Goal: Check status: Check status

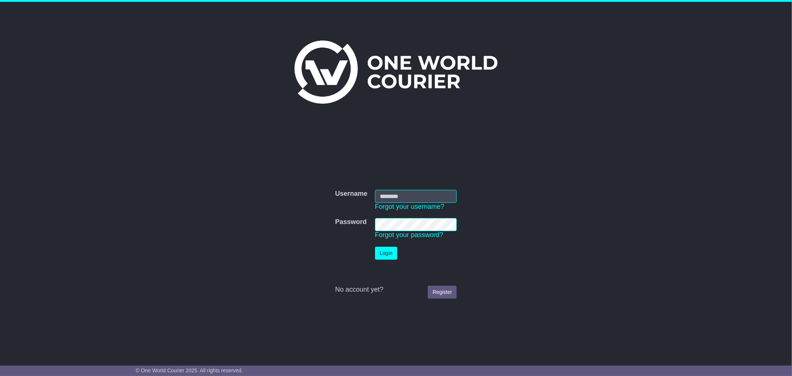
type input "**********"
click at [389, 250] on button "Login" at bounding box center [386, 252] width 22 height 13
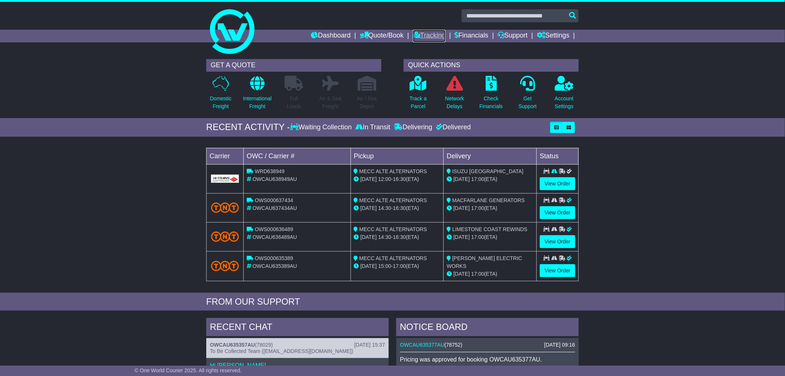
click at [413, 36] on icon at bounding box center [416, 35] width 7 height 7
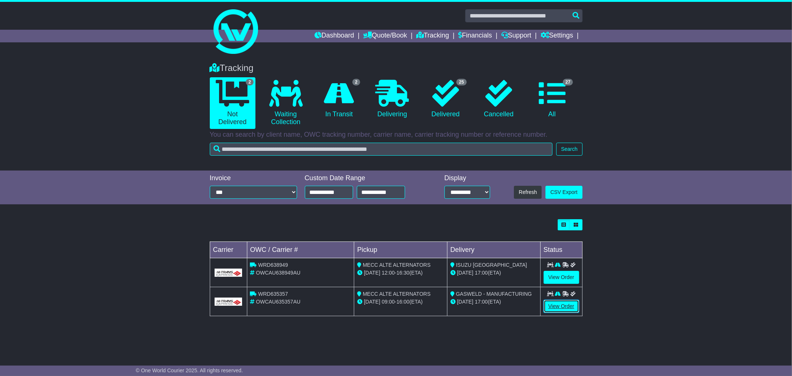
click at [559, 307] on link "View Order" at bounding box center [561, 305] width 36 height 13
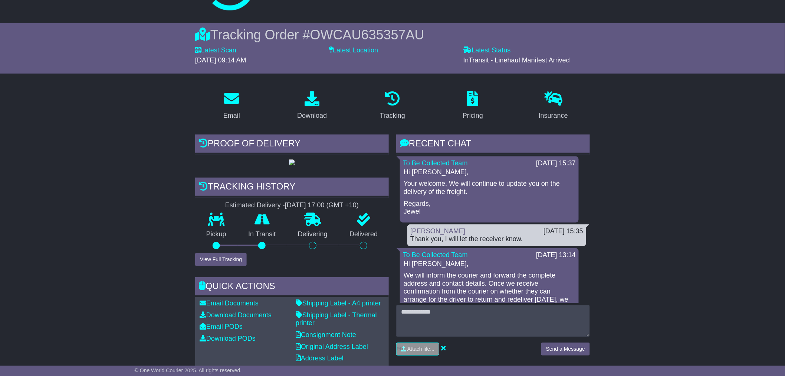
scroll to position [82, 0]
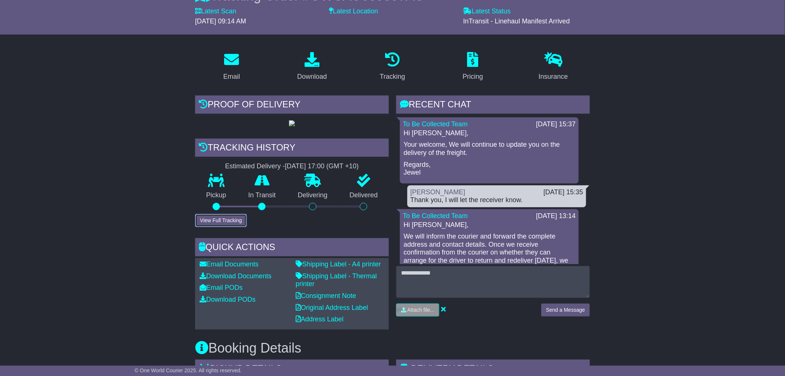
click at [221, 227] on button "View Full Tracking" at bounding box center [221, 220] width 52 height 13
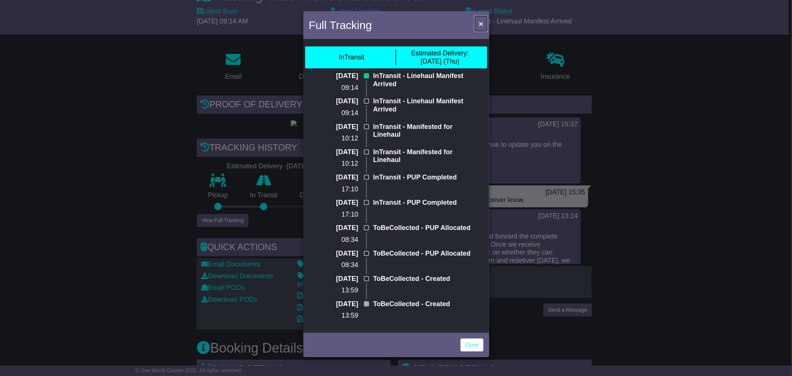
click at [482, 17] on button "×" at bounding box center [481, 23] width 12 height 15
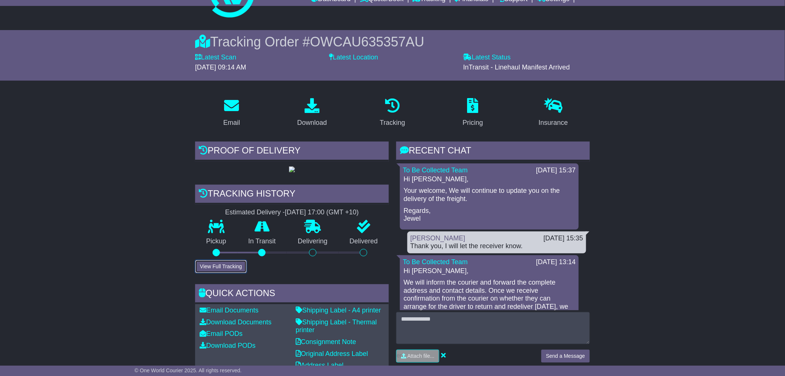
scroll to position [0, 0]
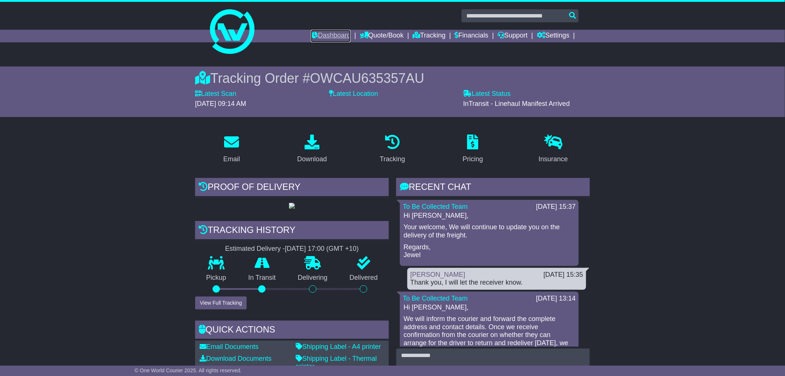
click at [329, 36] on link "Dashboard" at bounding box center [331, 36] width 40 height 13
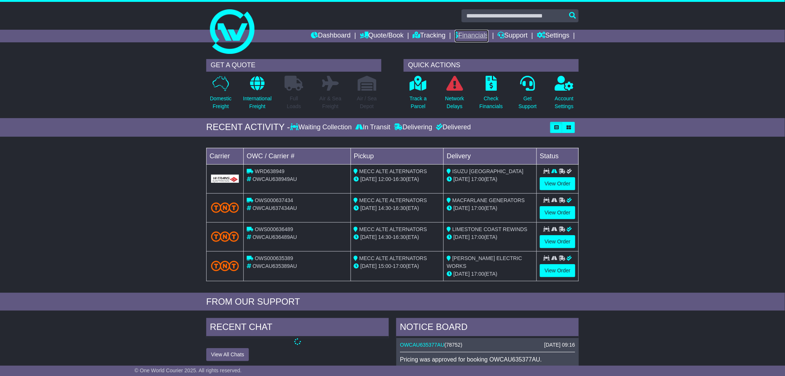
click at [472, 36] on link "Financials" at bounding box center [472, 36] width 34 height 13
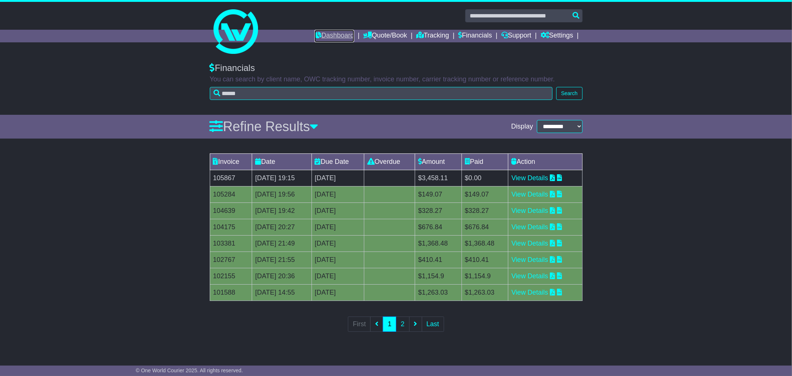
drag, startPoint x: 324, startPoint y: 38, endPoint x: 245, endPoint y: 69, distance: 85.0
click at [324, 38] on link "Dashboard" at bounding box center [334, 36] width 40 height 13
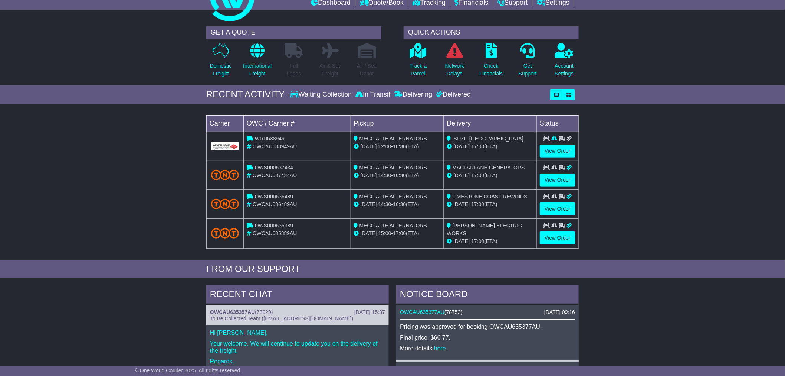
scroll to position [82, 0]
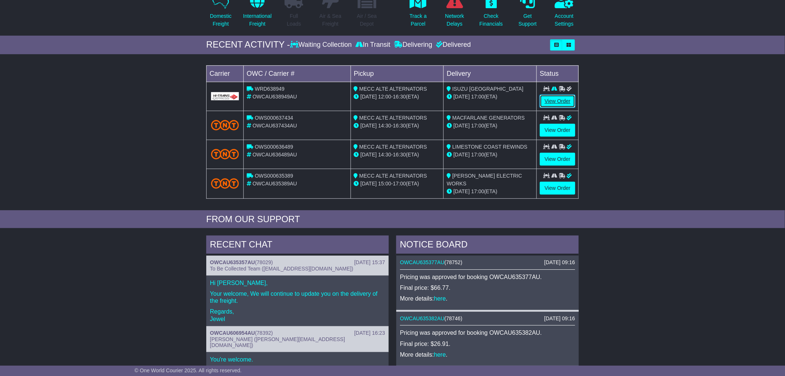
click at [559, 101] on link "View Order" at bounding box center [558, 101] width 36 height 13
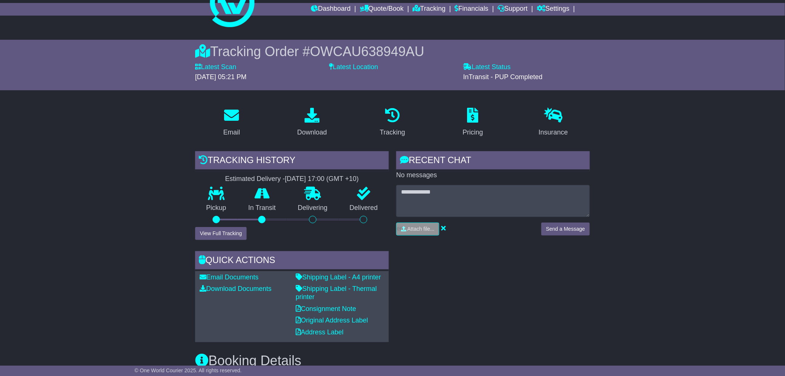
scroll to position [41, 0]
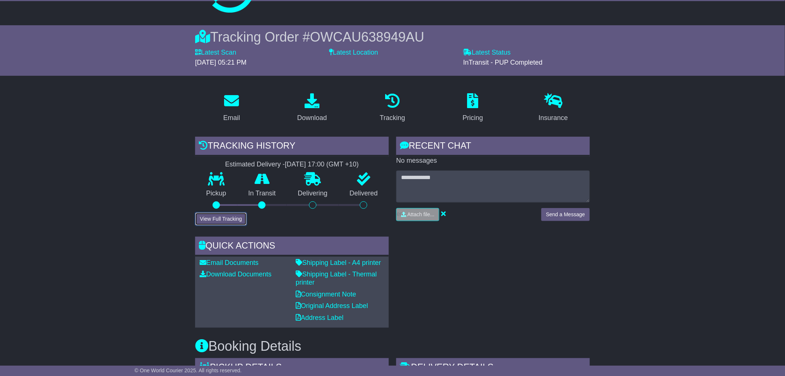
click at [243, 221] on button "View Full Tracking" at bounding box center [221, 218] width 52 height 13
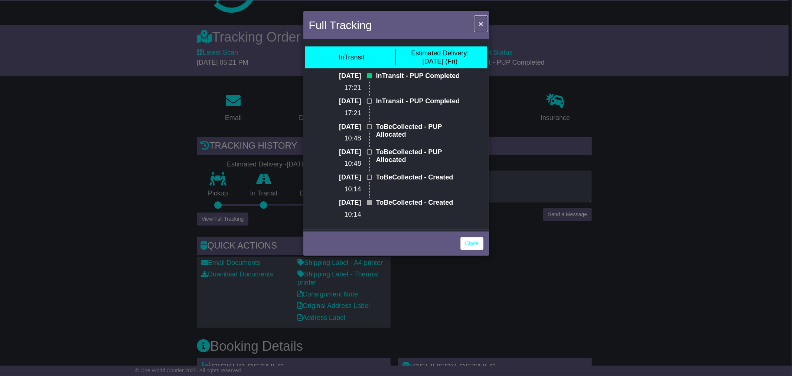
click at [480, 21] on span "×" at bounding box center [480, 23] width 4 height 9
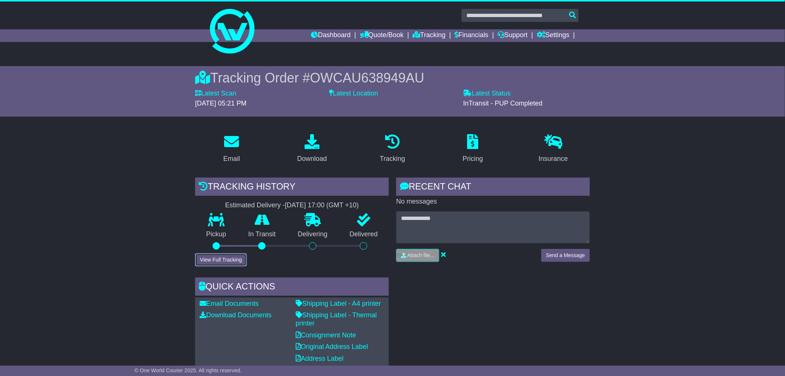
scroll to position [0, 0]
click at [320, 37] on link "Dashboard" at bounding box center [331, 36] width 40 height 13
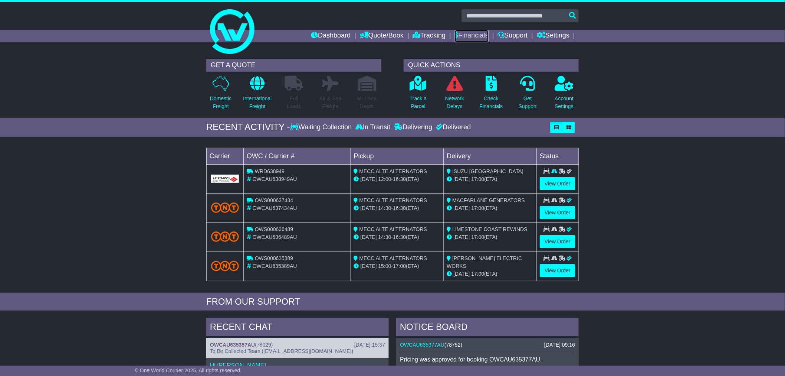
click at [474, 34] on link "Financials" at bounding box center [472, 36] width 34 height 13
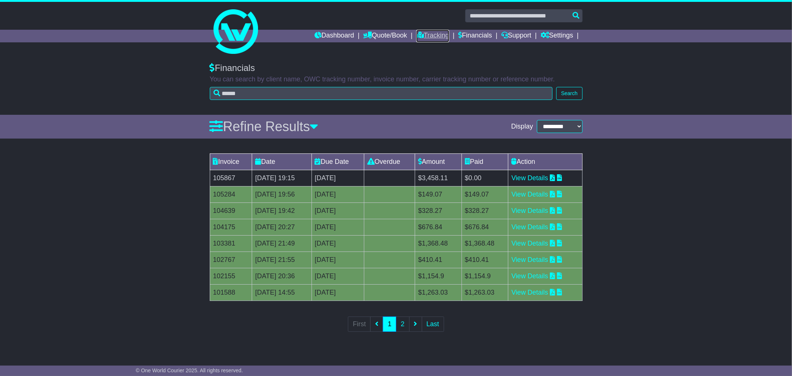
click at [421, 35] on link "Tracking" at bounding box center [432, 36] width 33 height 13
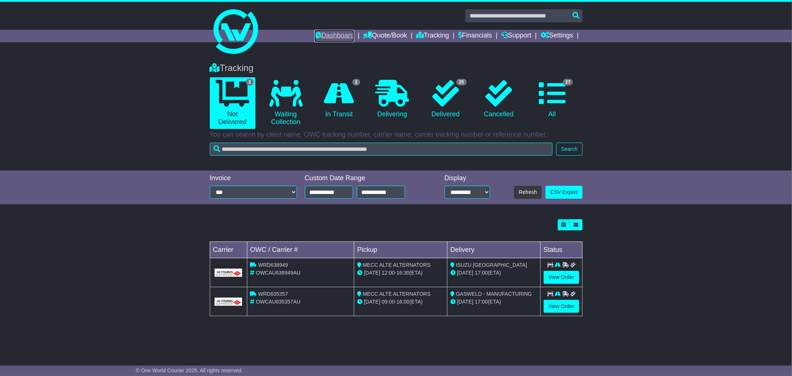
click at [332, 37] on link "Dashboard" at bounding box center [334, 36] width 40 height 13
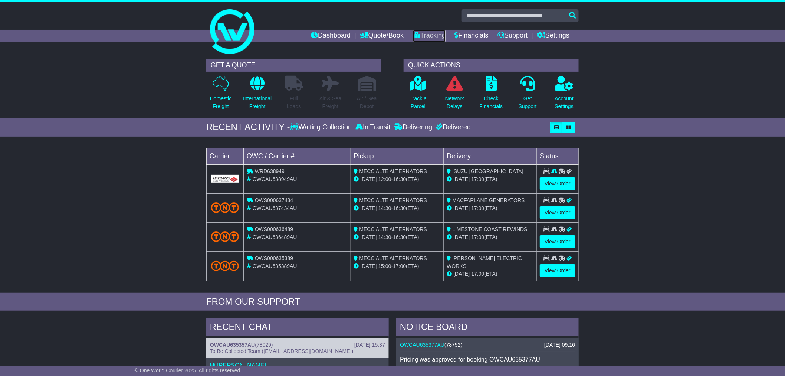
click at [418, 37] on link "Tracking" at bounding box center [429, 36] width 33 height 13
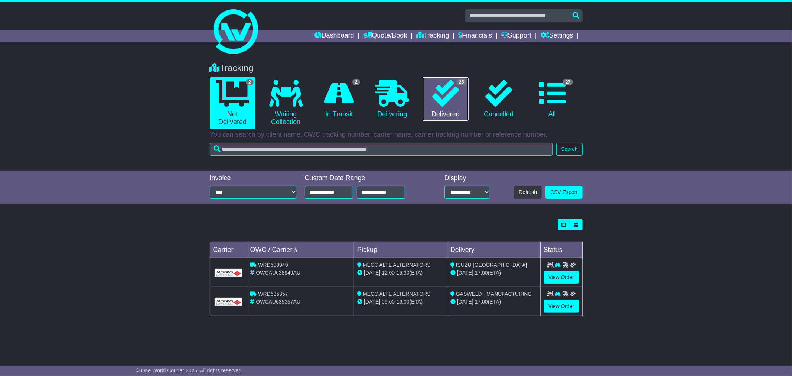
click at [439, 108] on link "25 Delivered" at bounding box center [445, 99] width 46 height 44
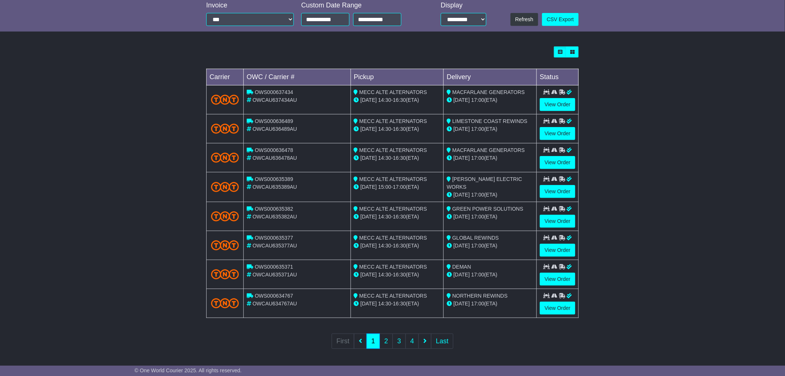
scroll to position [173, 0]
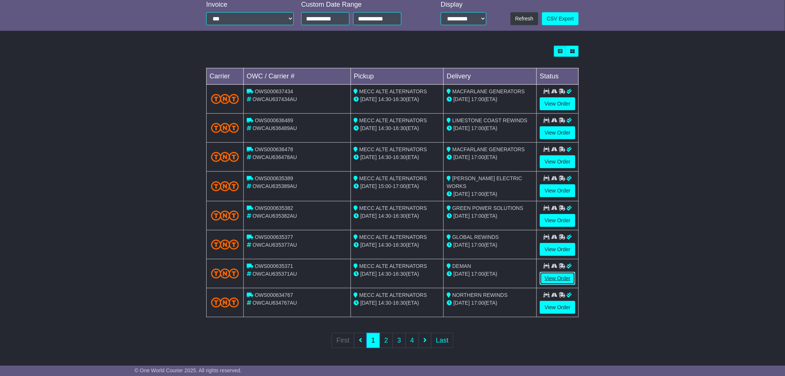
click at [553, 278] on link "View Order" at bounding box center [558, 278] width 36 height 13
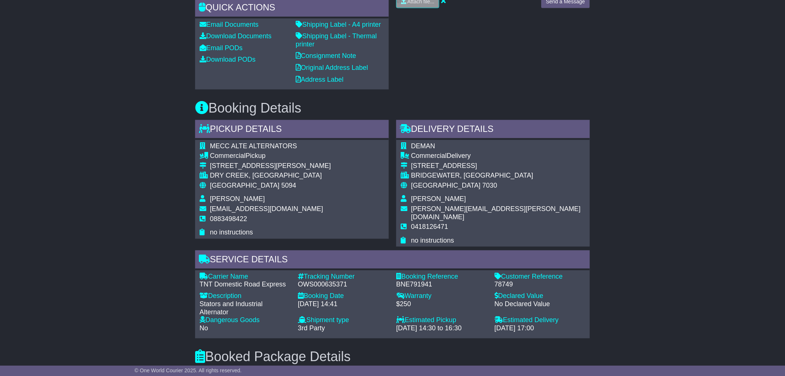
scroll to position [227, 0]
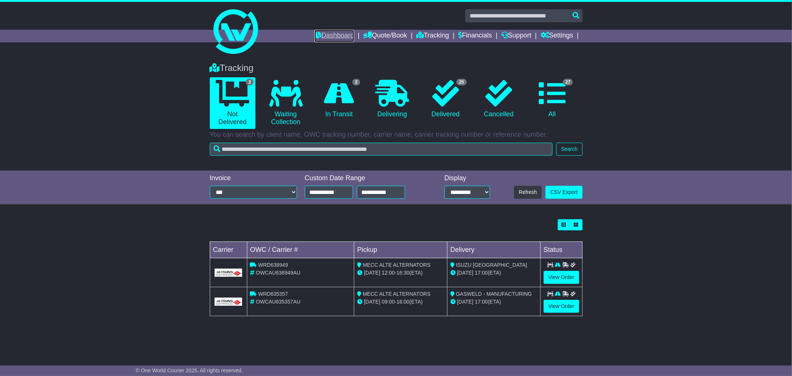
click at [341, 34] on link "Dashboard" at bounding box center [334, 36] width 40 height 13
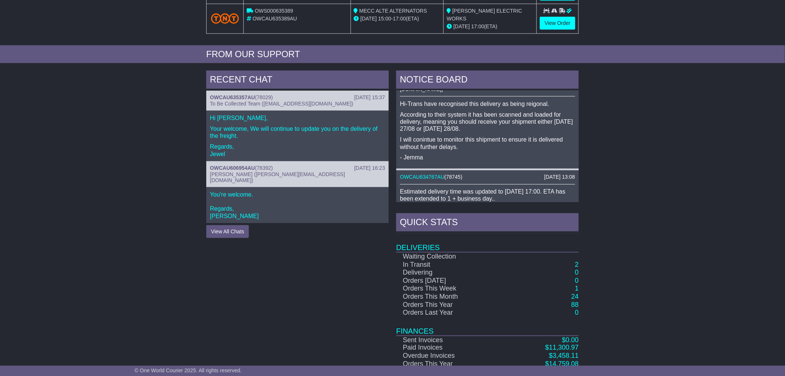
scroll to position [814, 0]
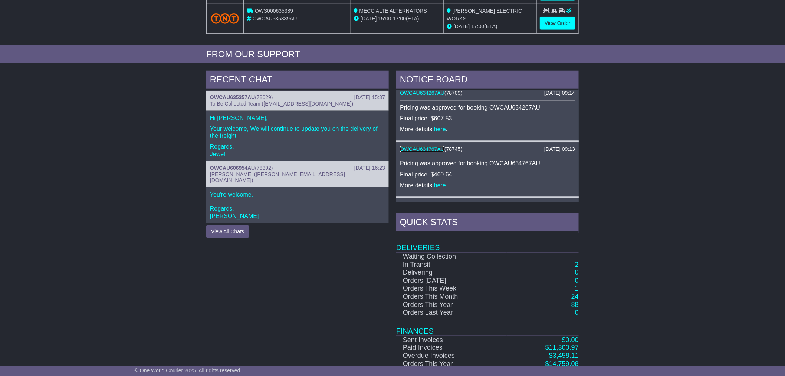
click at [417, 146] on link "OWCAU634767AU" at bounding box center [422, 149] width 45 height 6
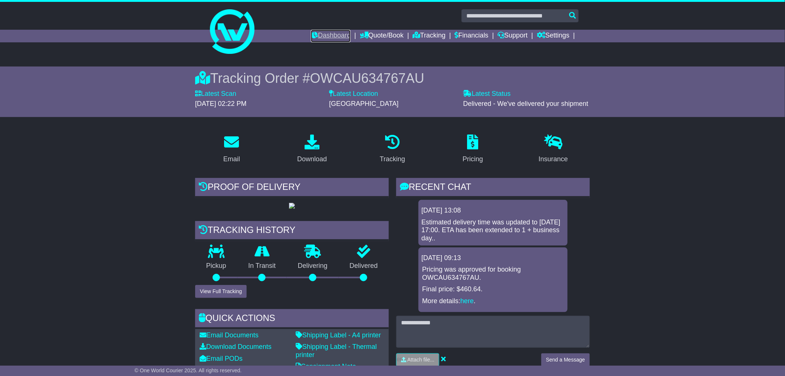
click at [332, 35] on link "Dashboard" at bounding box center [331, 36] width 40 height 13
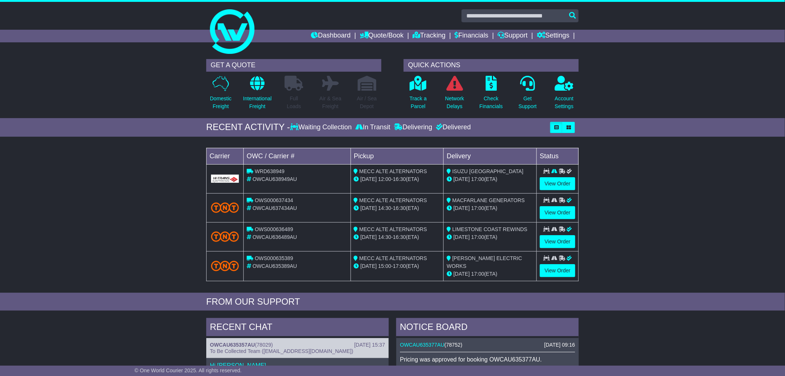
click at [626, 248] on div "Loading... No bookings found Carrier OWC / Carrier # Pickup Delivery Status WRD…" at bounding box center [392, 216] width 785 height 152
click at [423, 35] on link "Tracking" at bounding box center [429, 36] width 33 height 13
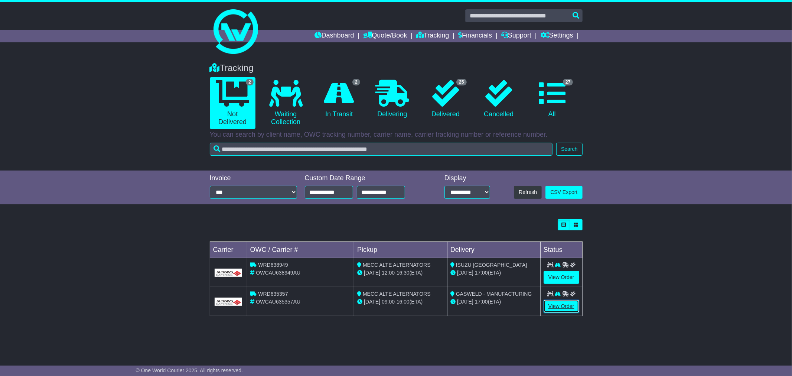
click at [562, 308] on link "View Order" at bounding box center [561, 305] width 36 height 13
click at [561, 302] on link "View Order" at bounding box center [561, 305] width 36 height 13
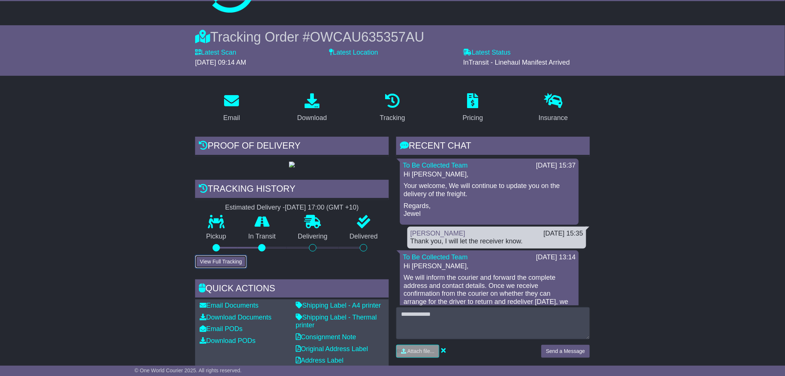
click at [246, 268] on button "View Full Tracking" at bounding box center [221, 261] width 52 height 13
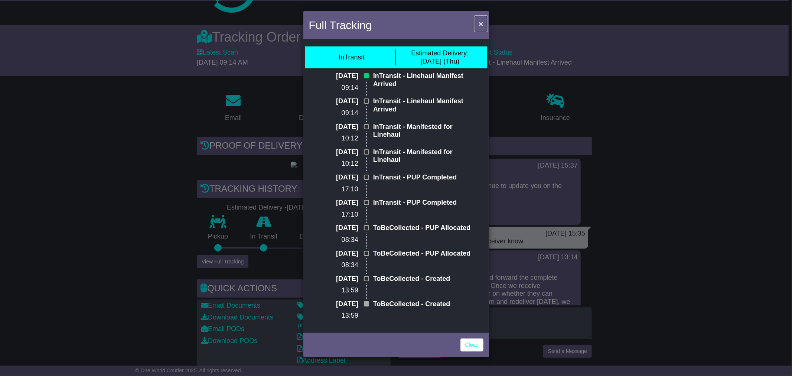
click at [480, 21] on span "×" at bounding box center [480, 23] width 4 height 9
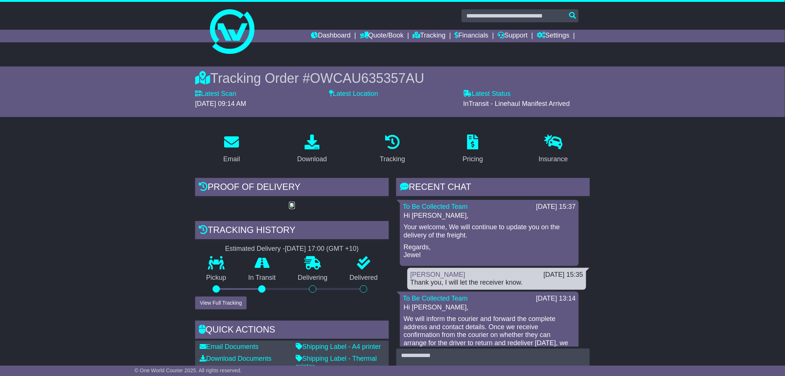
click at [289, 209] on img at bounding box center [292, 206] width 6 height 6
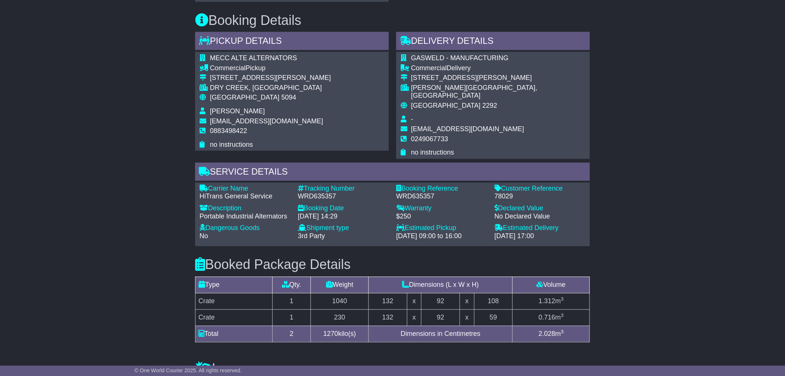
scroll to position [412, 0]
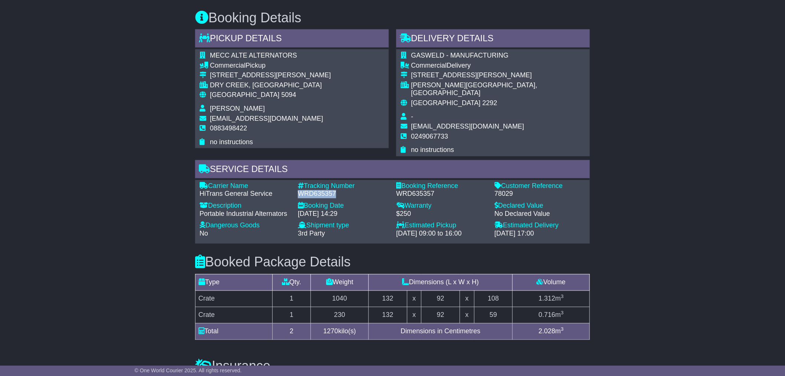
drag, startPoint x: 346, startPoint y: 254, endPoint x: 298, endPoint y: 253, distance: 47.5
click at [298, 198] on div "WRD635357" at bounding box center [343, 194] width 91 height 8
copy div "WRD635357"
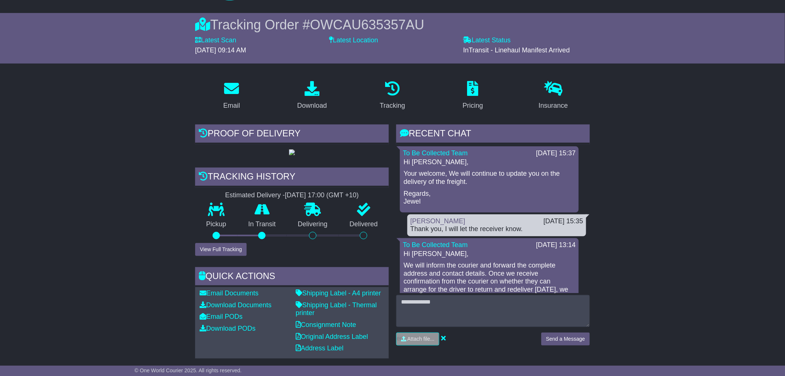
scroll to position [0, 0]
